Goal: Check status: Check status

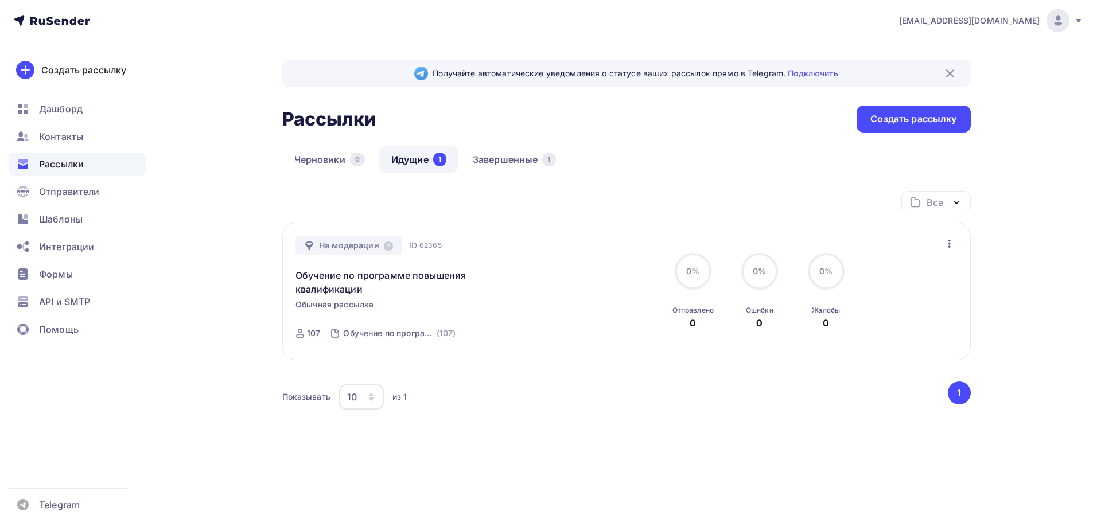
click at [676, 170] on div "Черновики 0 Идущие 1 Завершенные 1" at bounding box center [626, 168] width 688 height 45
click at [331, 248] on div "На модерации" at bounding box center [348, 245] width 107 height 18
drag, startPoint x: 0, startPoint y: 0, endPoint x: 224, endPoint y: 216, distance: 311.5
click at [224, 216] on div "Получайте автоматические уведомления о статусе ваших рассылок прямо в Telegram.…" at bounding box center [549, 283] width 940 height 485
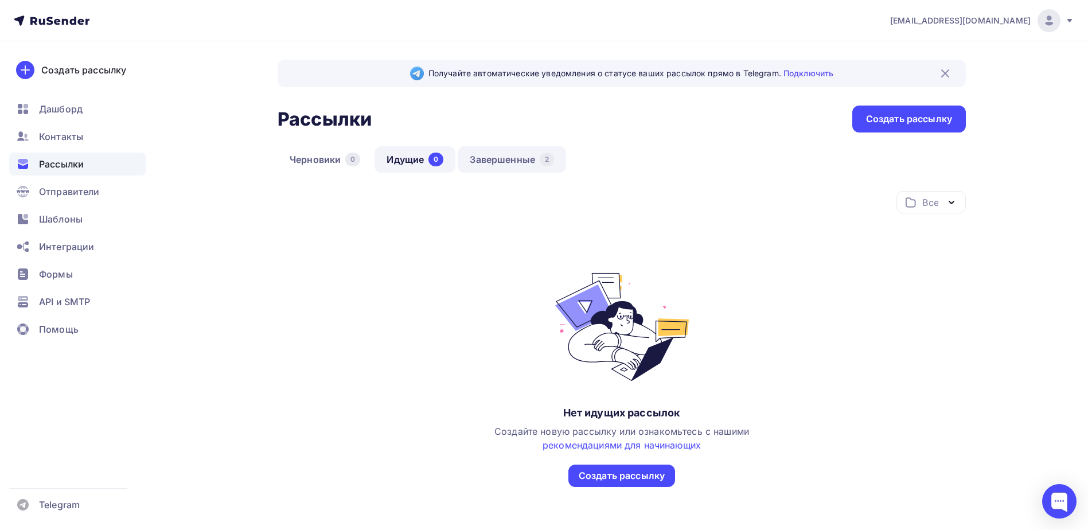
click at [501, 164] on link "Завершенные 2" at bounding box center [512, 159] width 108 height 26
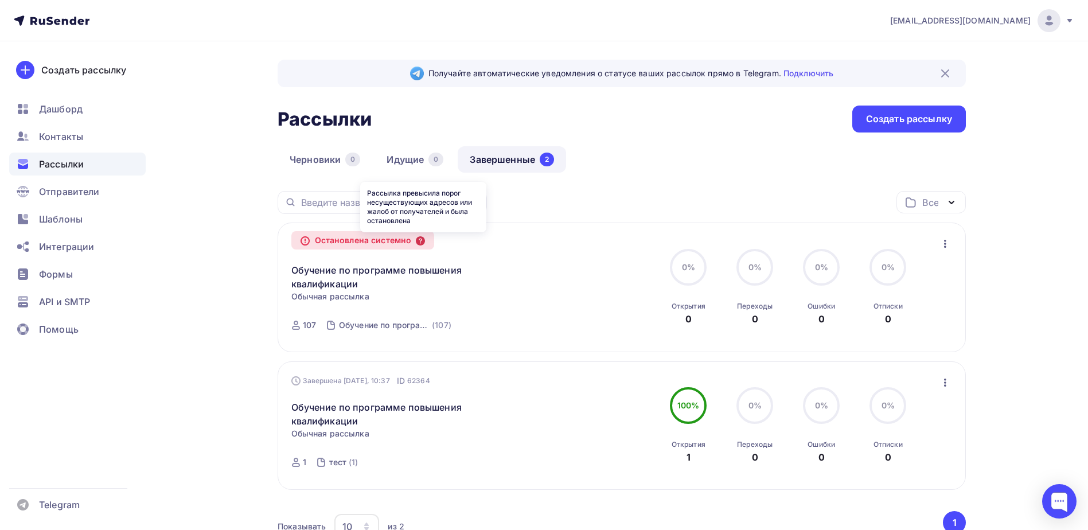
click at [422, 239] on icon at bounding box center [420, 240] width 9 height 9
click at [423, 240] on icon at bounding box center [420, 240] width 9 height 9
click at [498, 266] on div "Обучение по программе повышения квалификации Копировать в новую" at bounding box center [422, 270] width 262 height 41
click at [423, 239] on icon at bounding box center [420, 240] width 9 height 9
click at [177, 185] on div "Получайте автоматические уведомления о статусе ваших рассылок прямо в Telegram.…" at bounding box center [544, 334] width 940 height 587
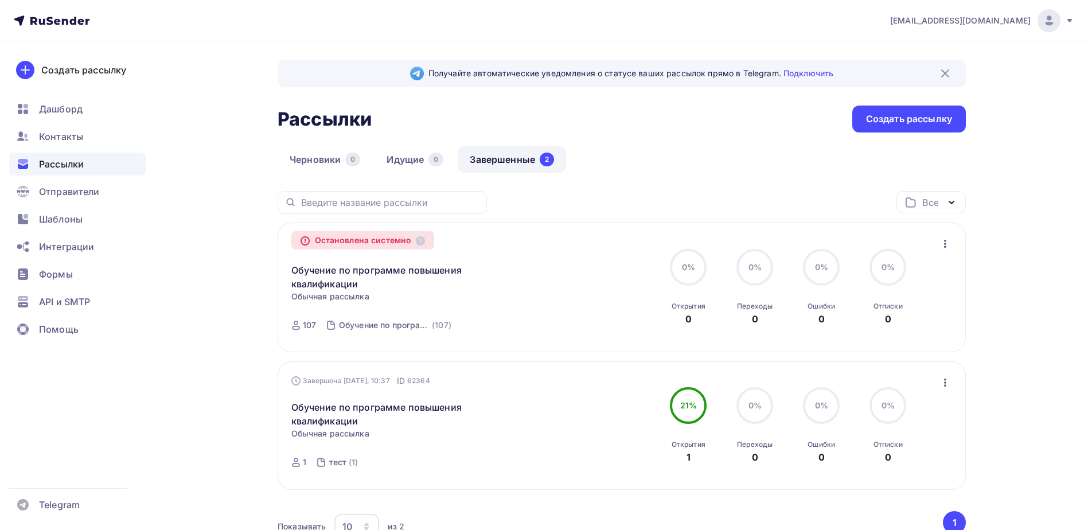
click at [180, 188] on div "Получайте автоматические уведомления о статусе ваших рассылок прямо в Telegram.…" at bounding box center [544, 334] width 940 height 587
click at [425, 244] on icon at bounding box center [420, 240] width 9 height 9
